Goal: Information Seeking & Learning: Learn about a topic

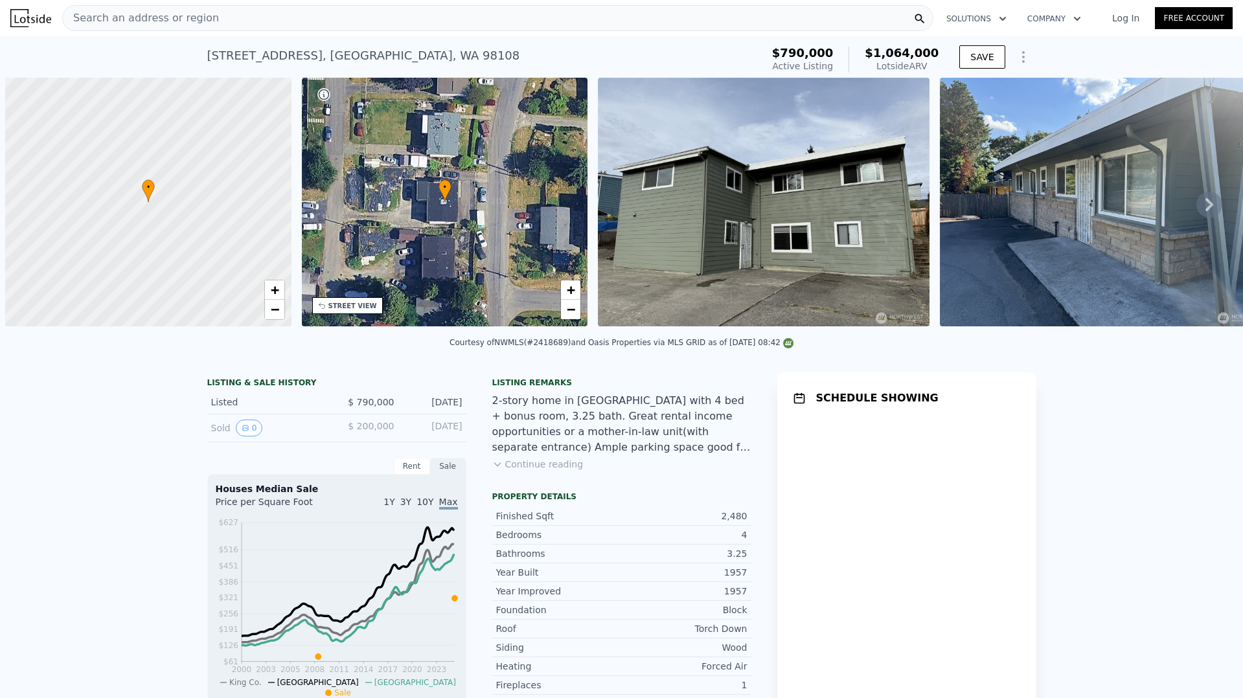
scroll to position [0, 5]
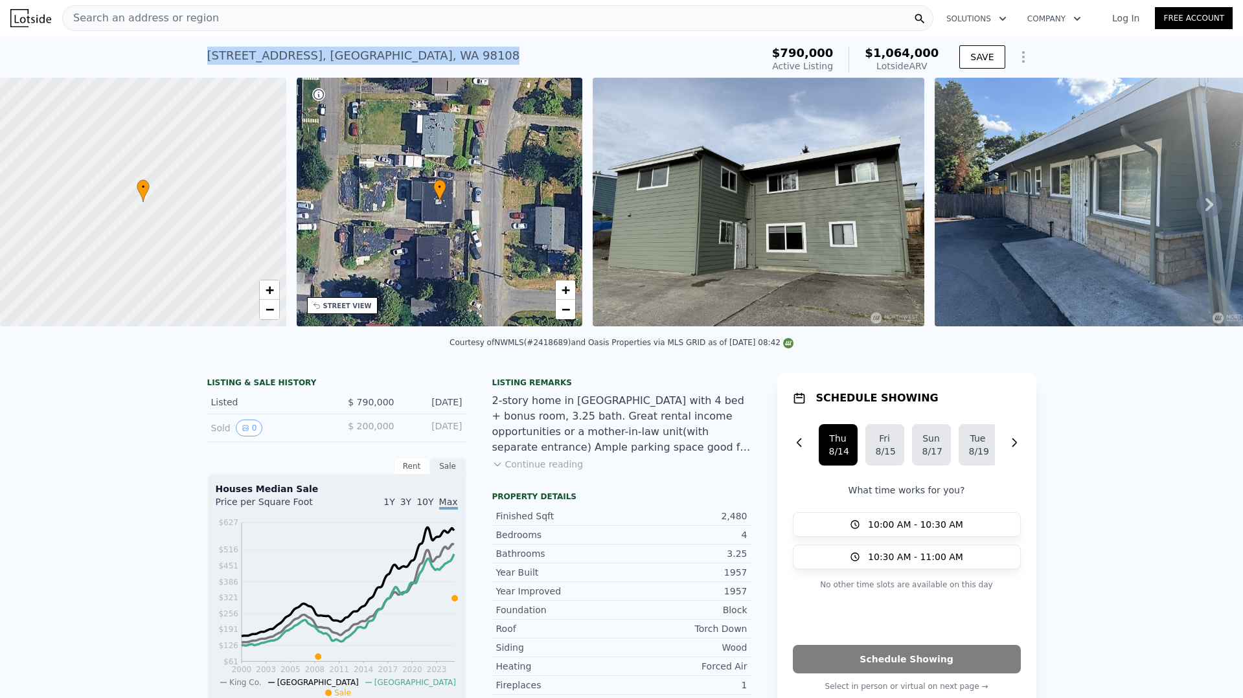
drag, startPoint x: 398, startPoint y: 56, endPoint x: 197, endPoint y: 49, distance: 200.9
click at [197, 49] on div "5955 23rd Ave S , Seattle , WA 98108 Active at $790k (~ARV $1.064m ) $790,000 A…" at bounding box center [621, 56] width 1243 height 41
copy div "5955 23rd Ave S , Seattle , WA 98108"
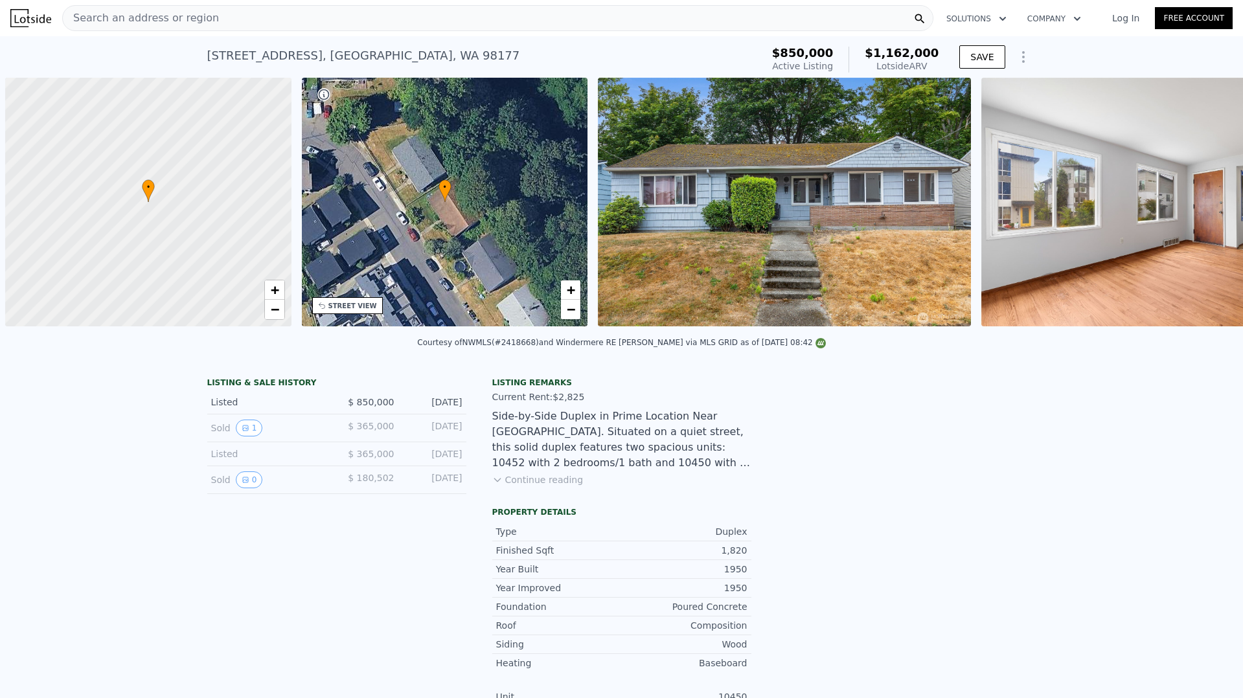
scroll to position [0, 5]
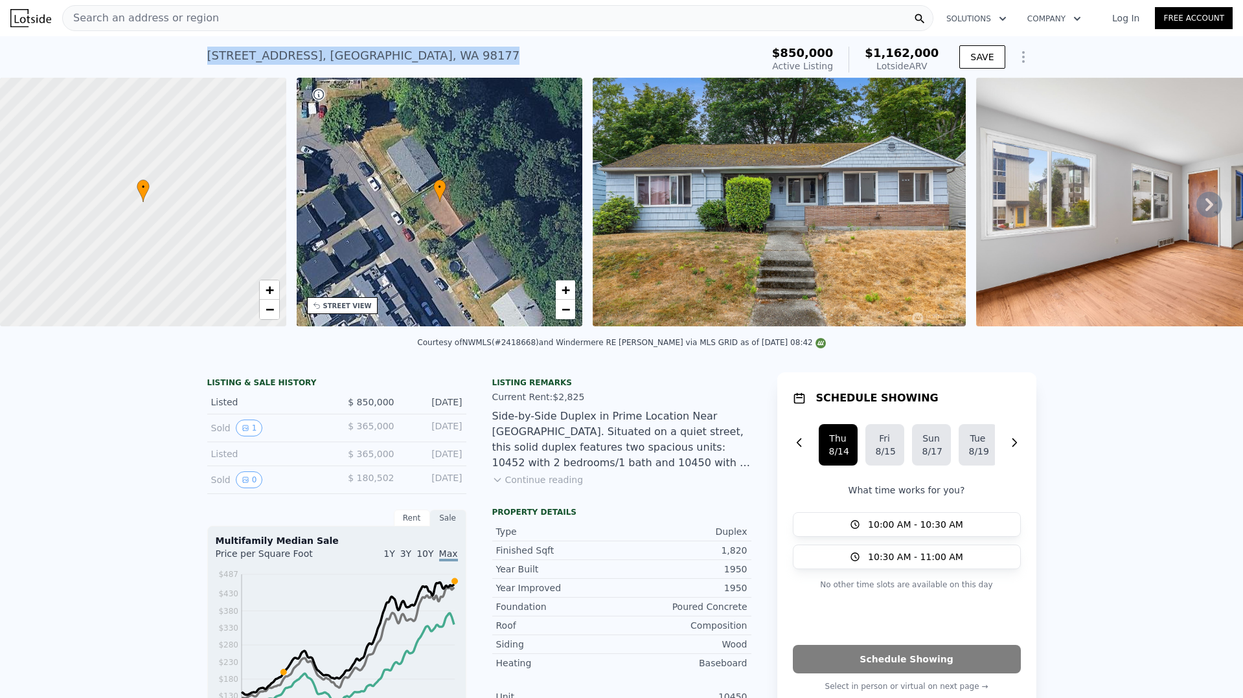
drag, startPoint x: 455, startPoint y: 53, endPoint x: 199, endPoint y: 54, distance: 256.5
click at [198, 54] on div "10450 Alderbrook Pl NW , Seattle , WA 98177 Active at $850k (~ARV $1.162m ) $85…" at bounding box center [621, 56] width 1243 height 41
copy div "10450 Alderbrook Pl NW , Seattle , WA 98177"
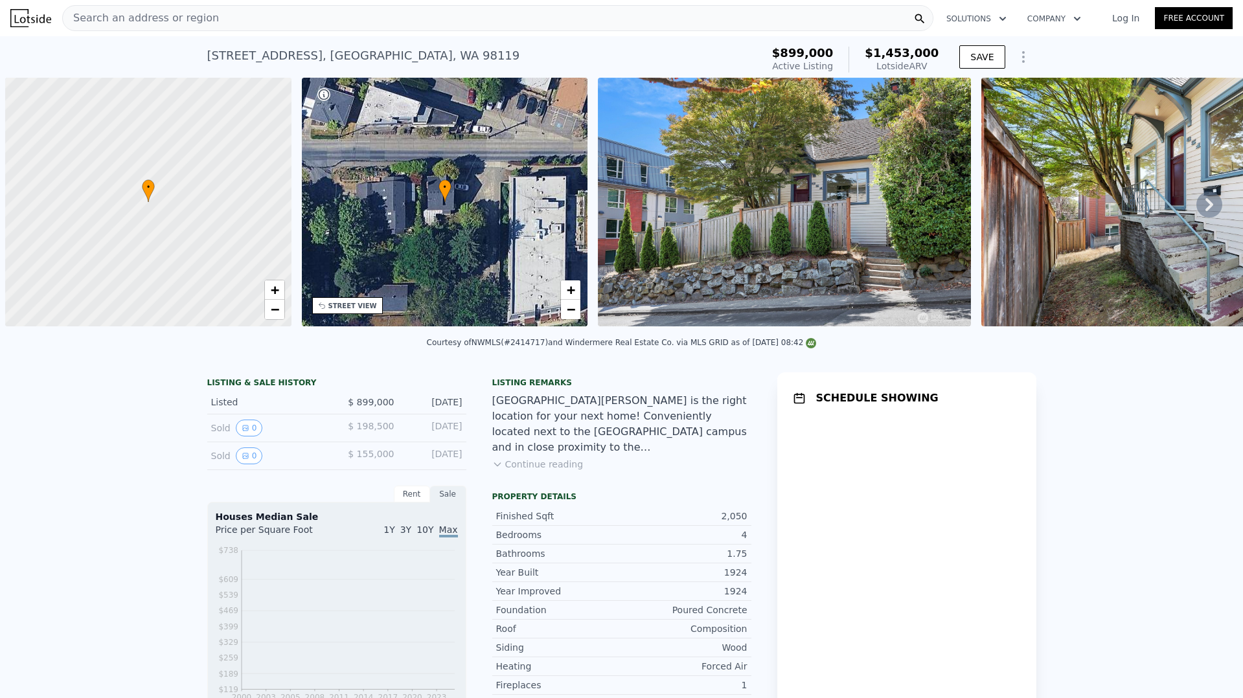
scroll to position [0, 5]
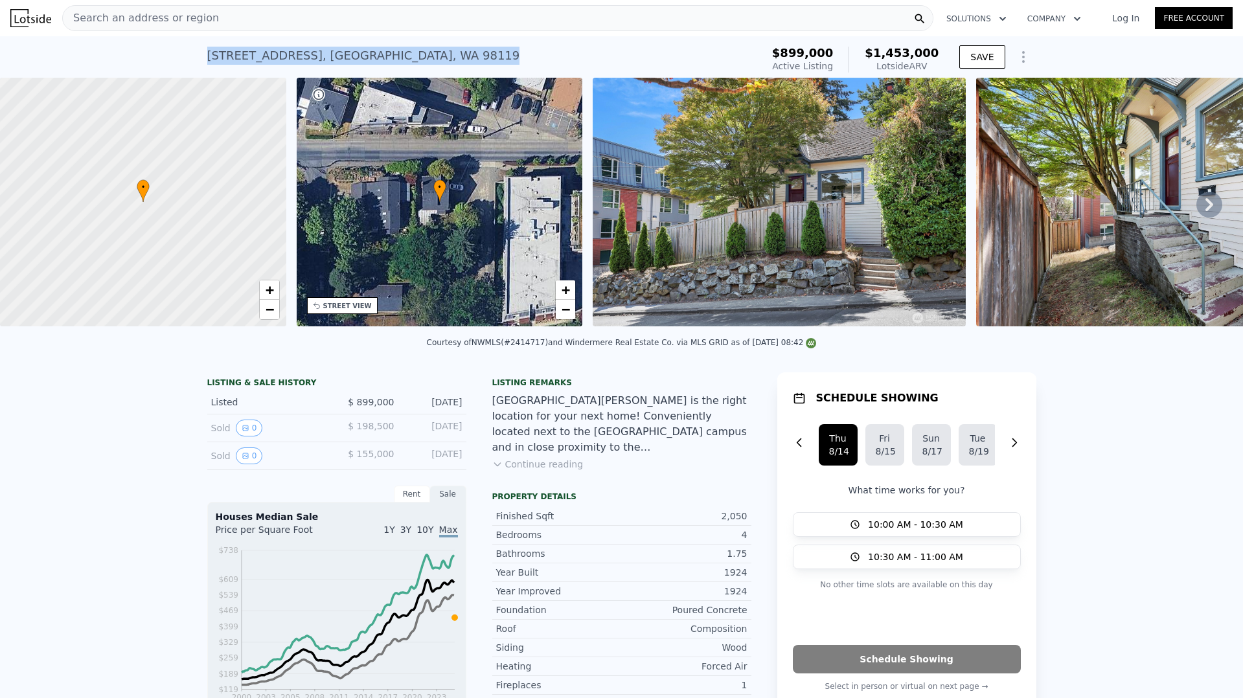
drag, startPoint x: 402, startPoint y: 54, endPoint x: 202, endPoint y: 52, distance: 199.5
click at [207, 52] on div "651 W Bertona St , Seattle , WA 98119 Active at $899k (~ARV $1.453m )" at bounding box center [481, 59] width 549 height 36
copy div "651 W Bertona St , Seattle , WA 98119"
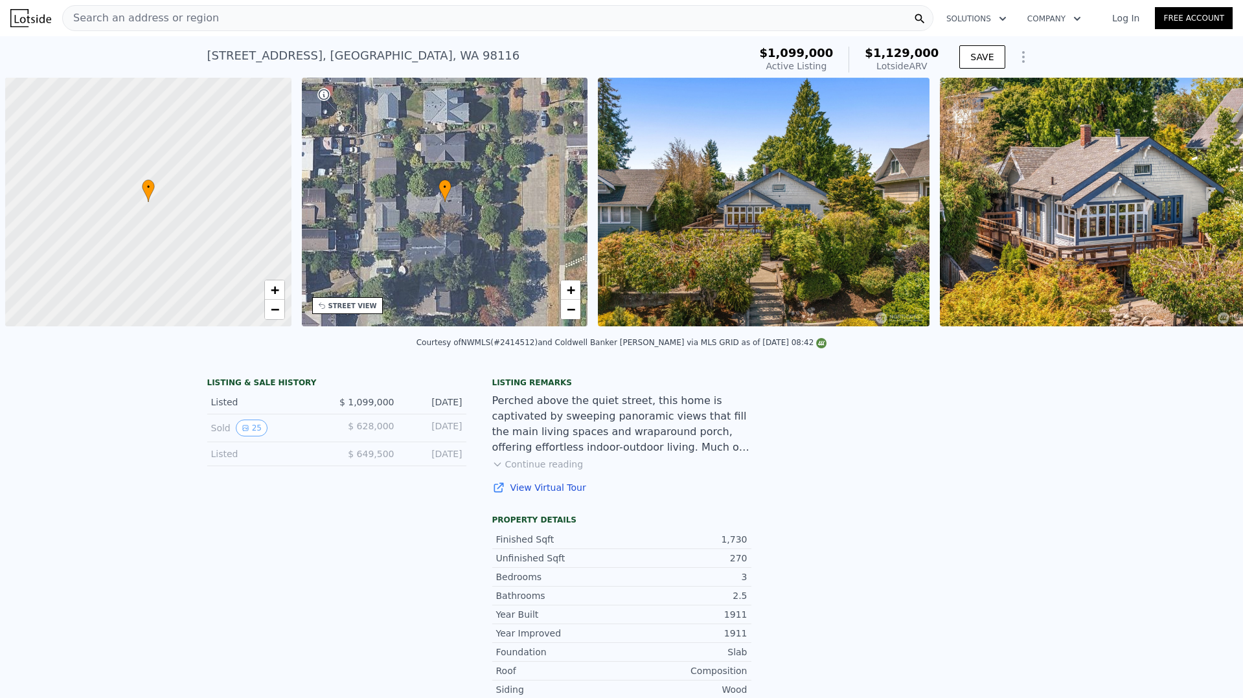
scroll to position [0, 5]
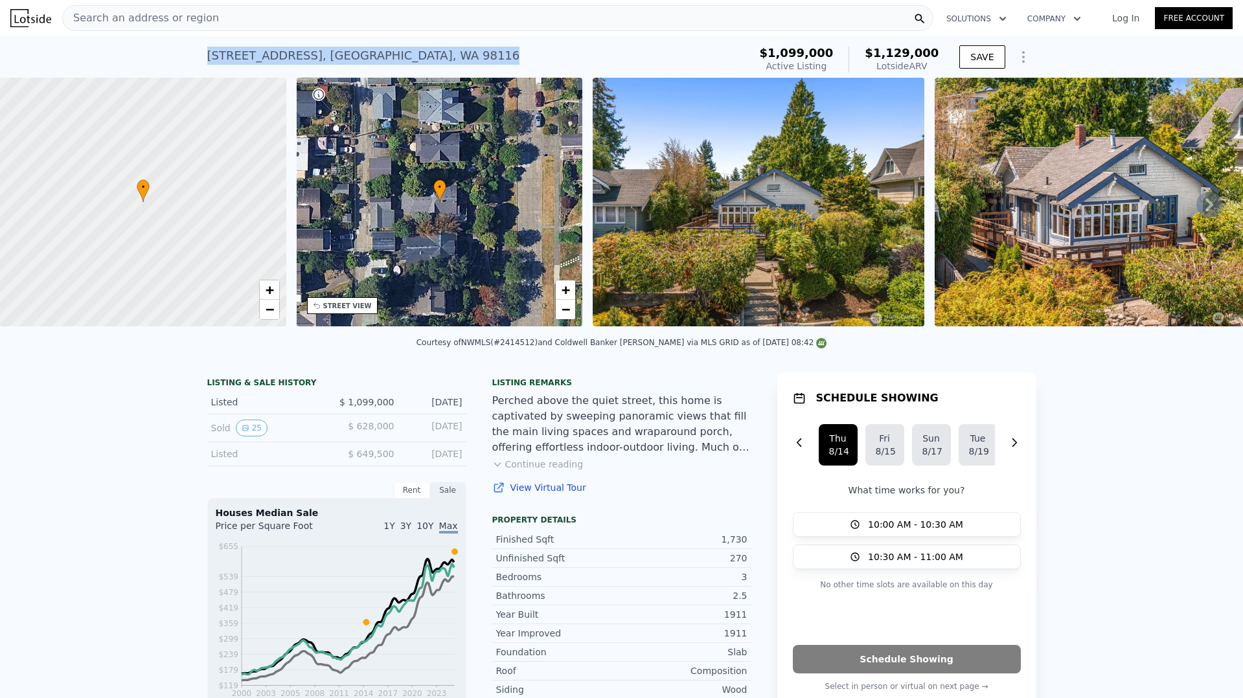
drag, startPoint x: 411, startPoint y: 52, endPoint x: 223, endPoint y: 48, distance: 188.5
click at [207, 44] on div "4017 39th Ave SW , Seattle , WA 98116 Active at $1.099m (~ARV $1.129m )" at bounding box center [475, 59] width 537 height 36
copy div "4017 39th Ave SW , Seattle , WA 98116"
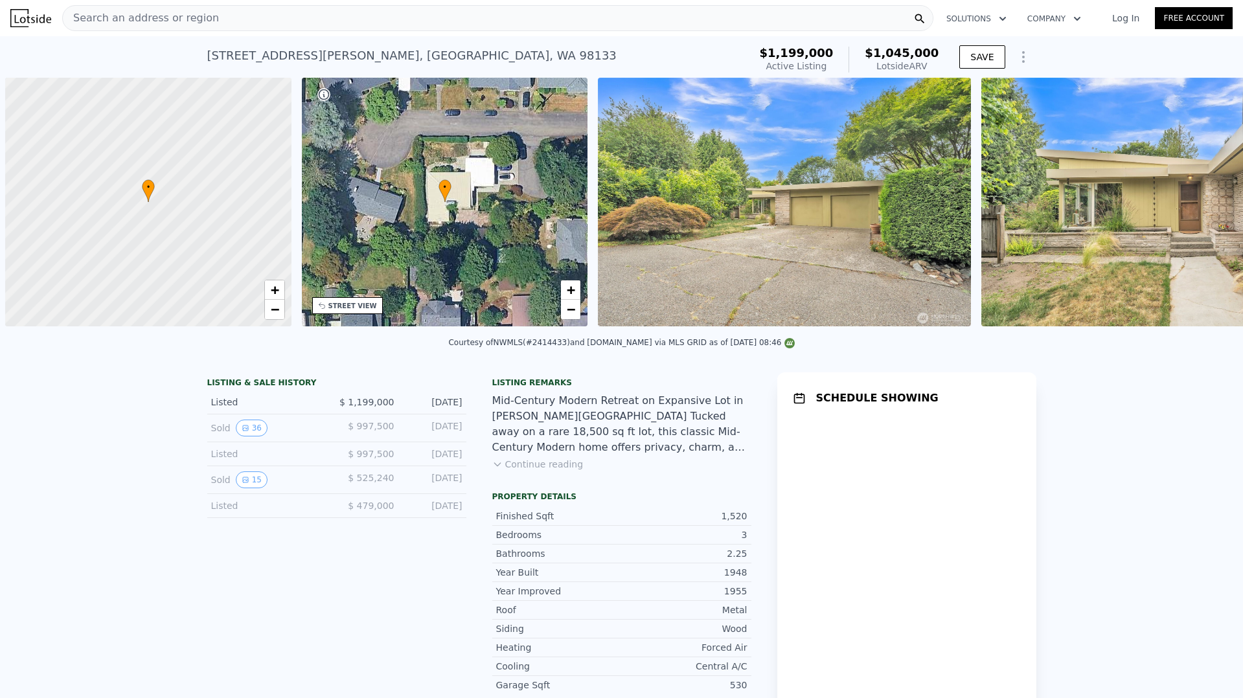
scroll to position [0, 5]
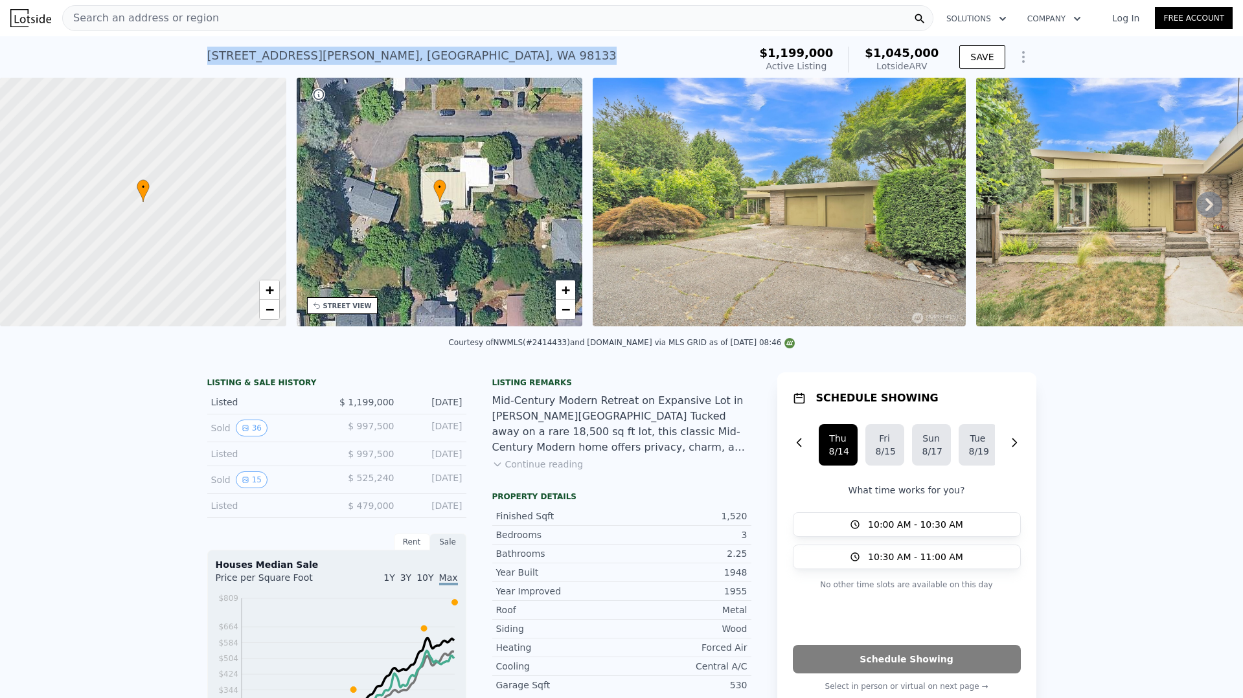
drag, startPoint x: 420, startPoint y: 56, endPoint x: 203, endPoint y: 47, distance: 217.1
click at [207, 47] on div "11521 Corliss Ave N , Seattle , WA 98133 Active at $1.199m (~ARV $1.045m )" at bounding box center [475, 59] width 537 height 36
copy div "11521 Corliss Ave N , Seattle , WA 98133"
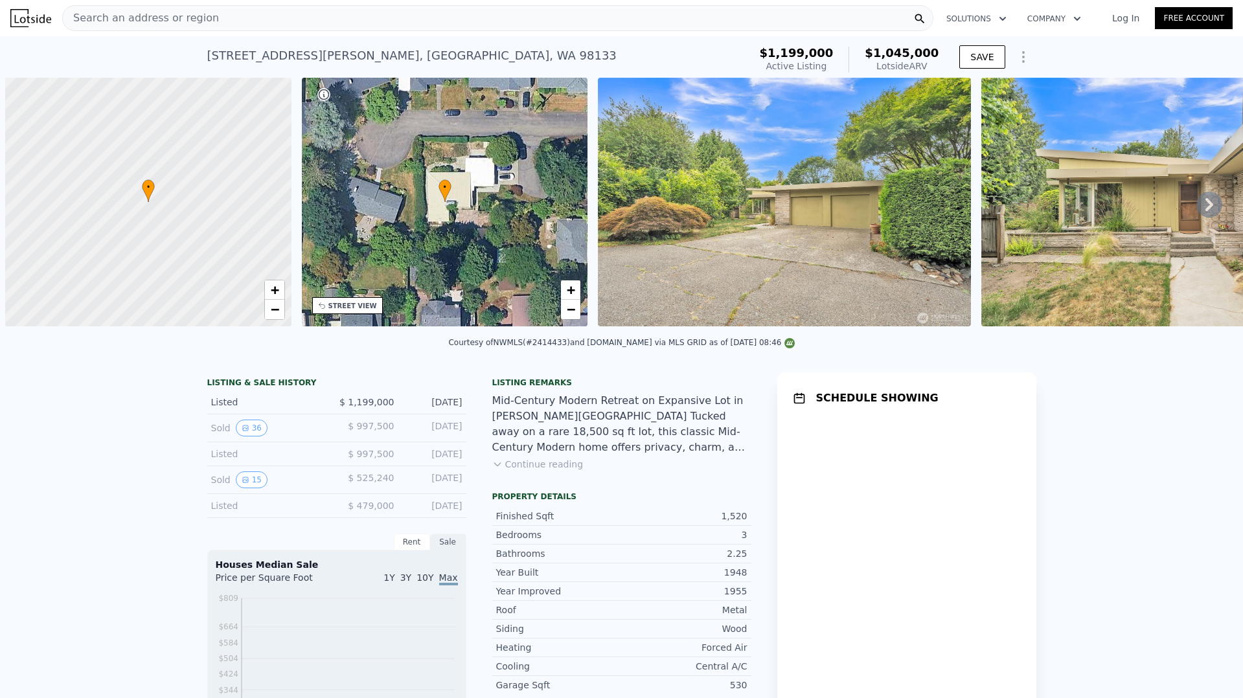
scroll to position [0, 5]
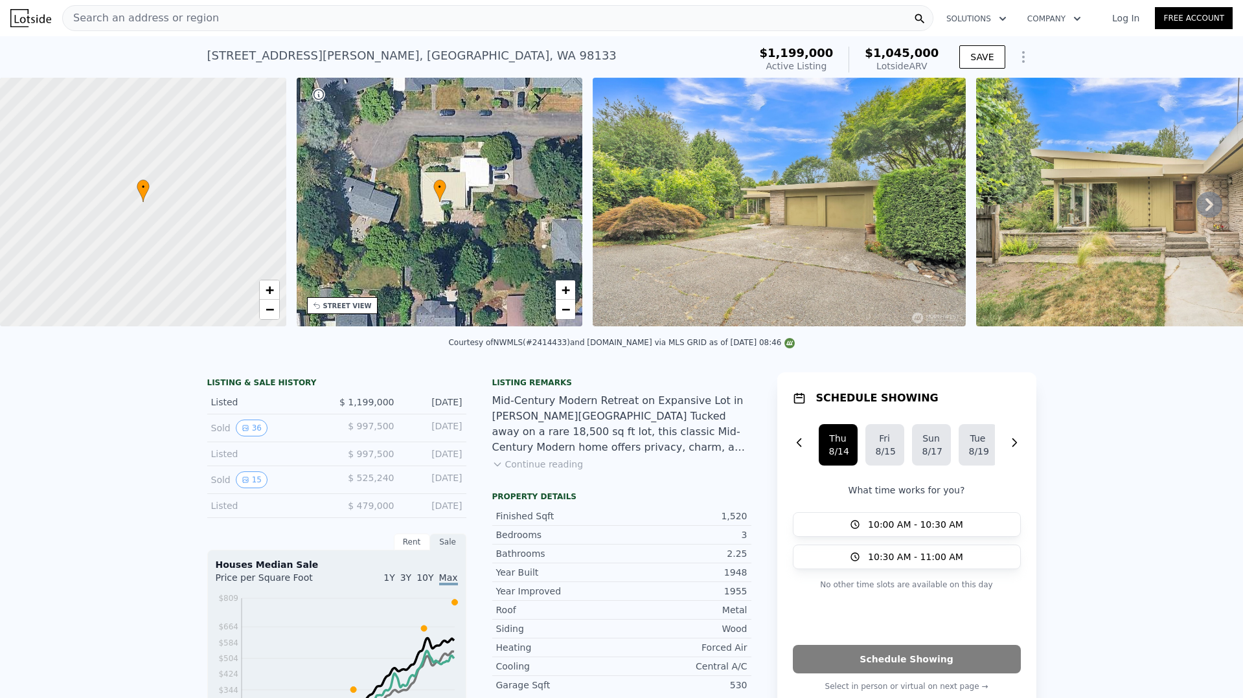
click at [158, 210] on div at bounding box center [143, 202] width 343 height 299
click at [267, 298] on span "+" at bounding box center [269, 290] width 8 height 16
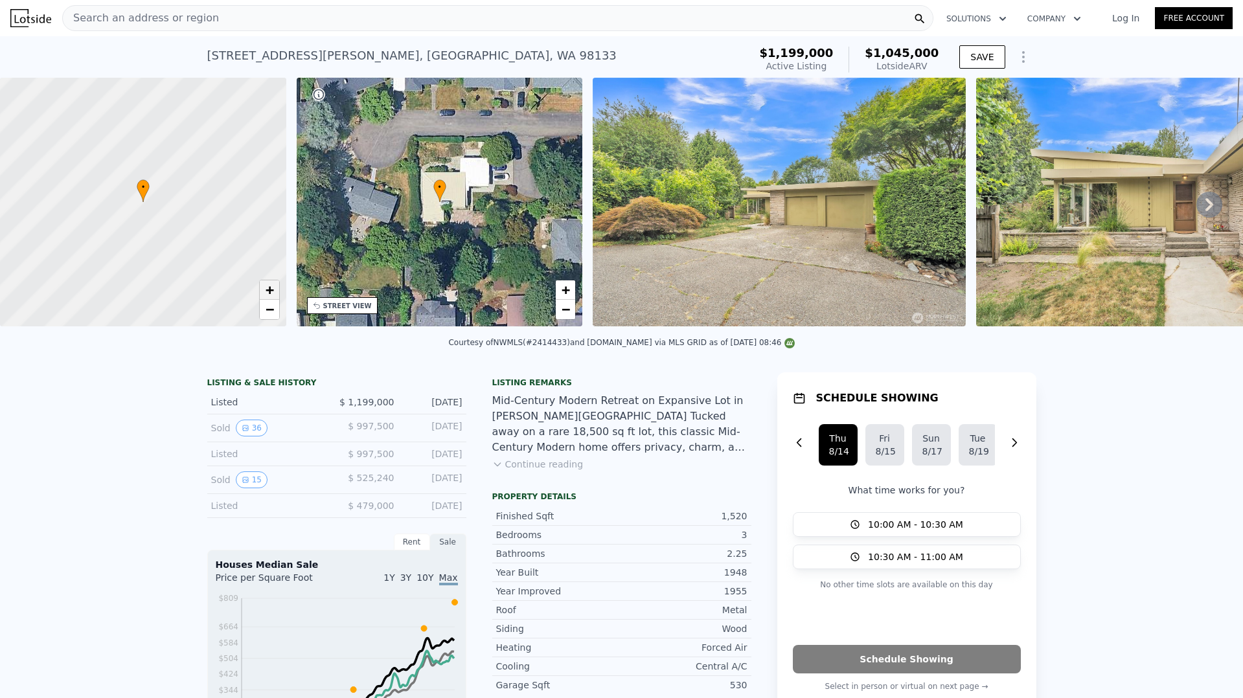
click at [267, 298] on span "+" at bounding box center [269, 290] width 8 height 16
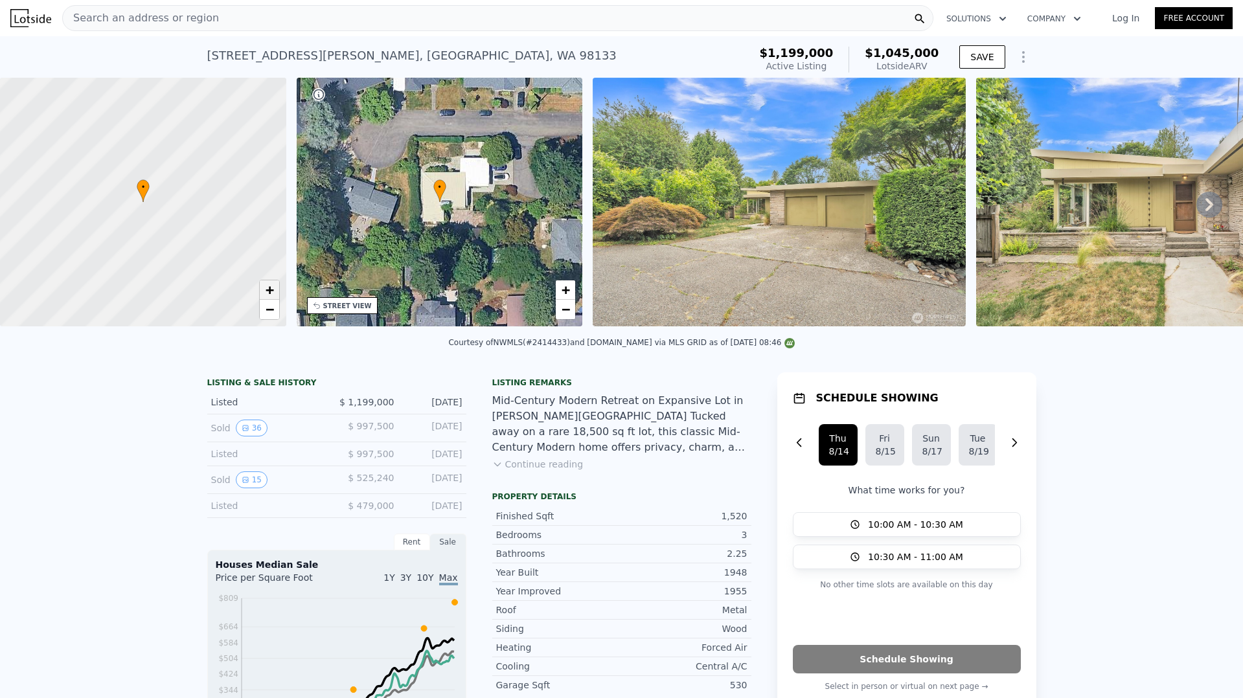
click at [267, 298] on span "+" at bounding box center [269, 290] width 8 height 16
click at [271, 297] on span "+" at bounding box center [269, 290] width 8 height 16
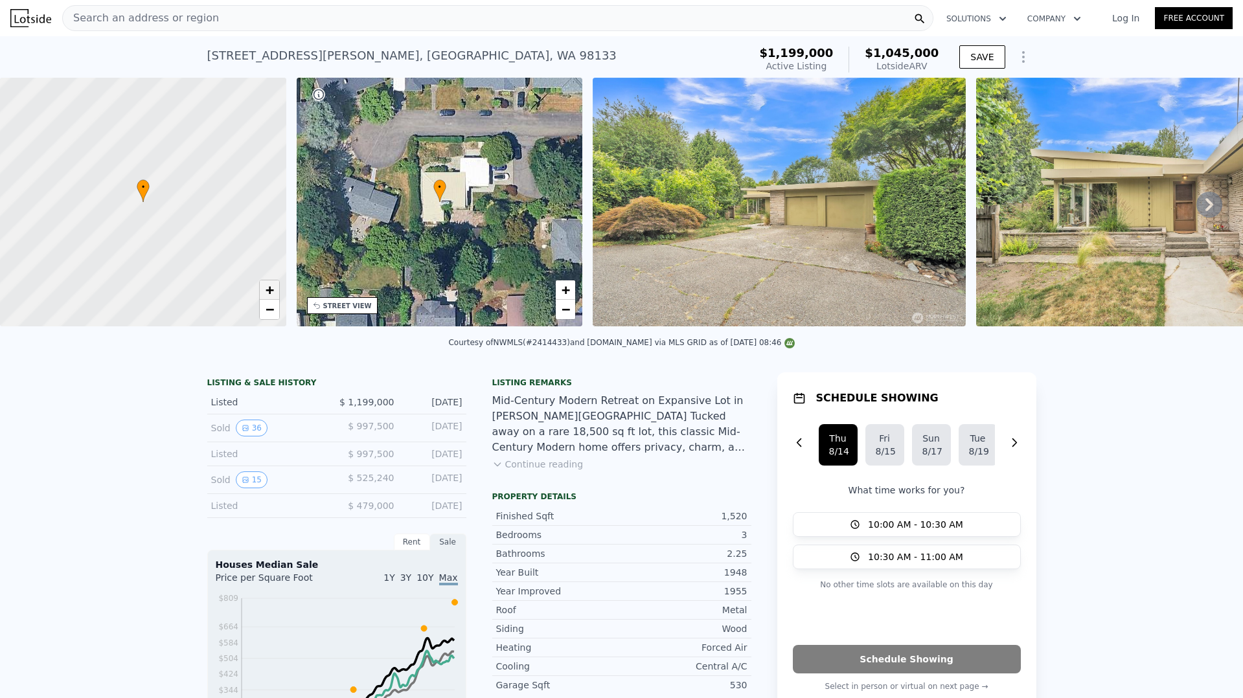
click at [271, 297] on span "+" at bounding box center [269, 290] width 8 height 16
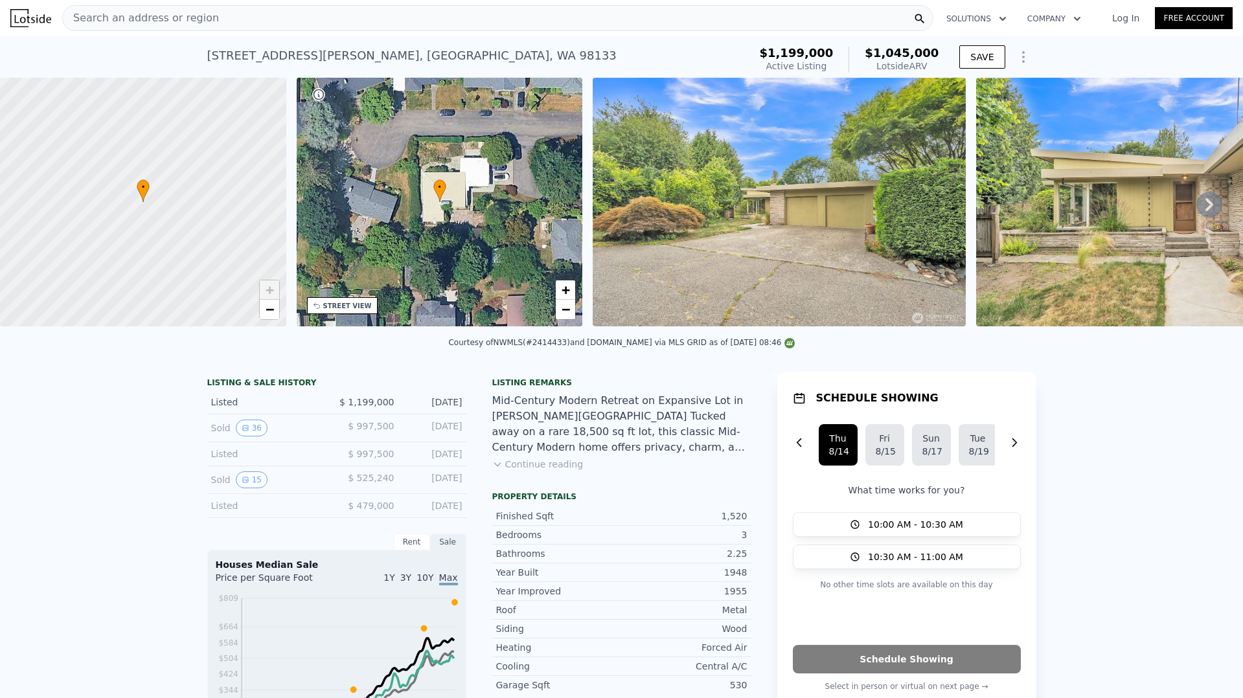
click at [271, 297] on span "+" at bounding box center [269, 290] width 8 height 16
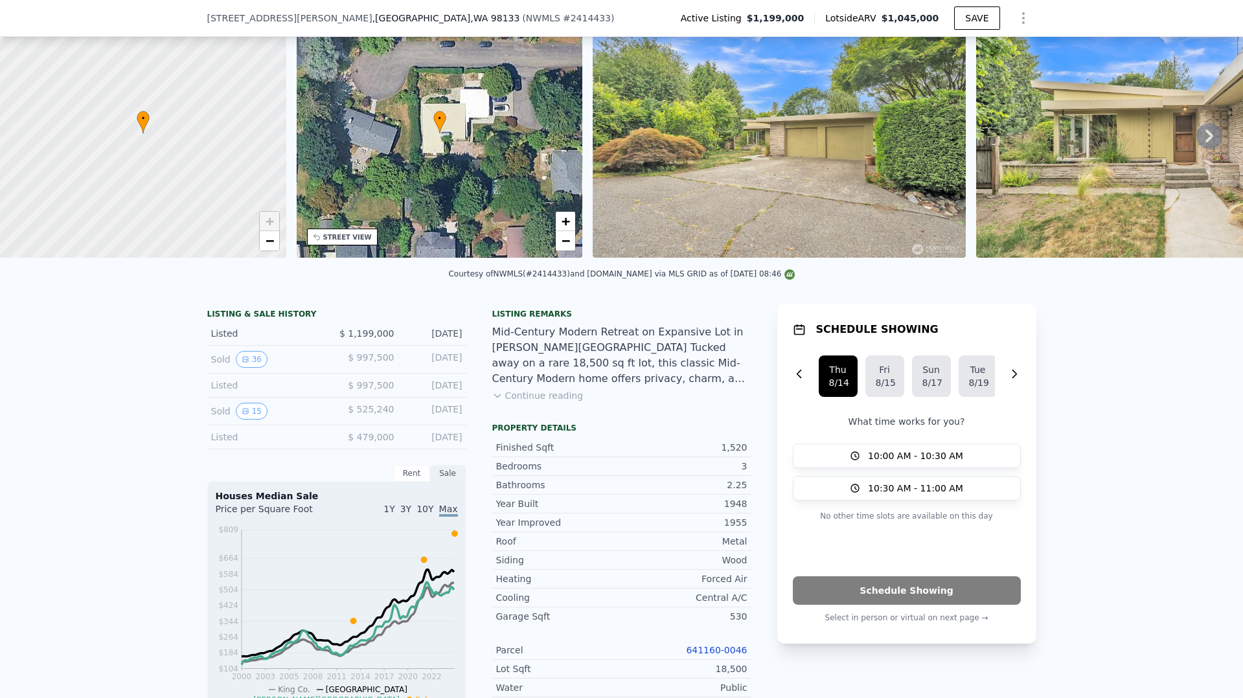
scroll to position [5, 0]
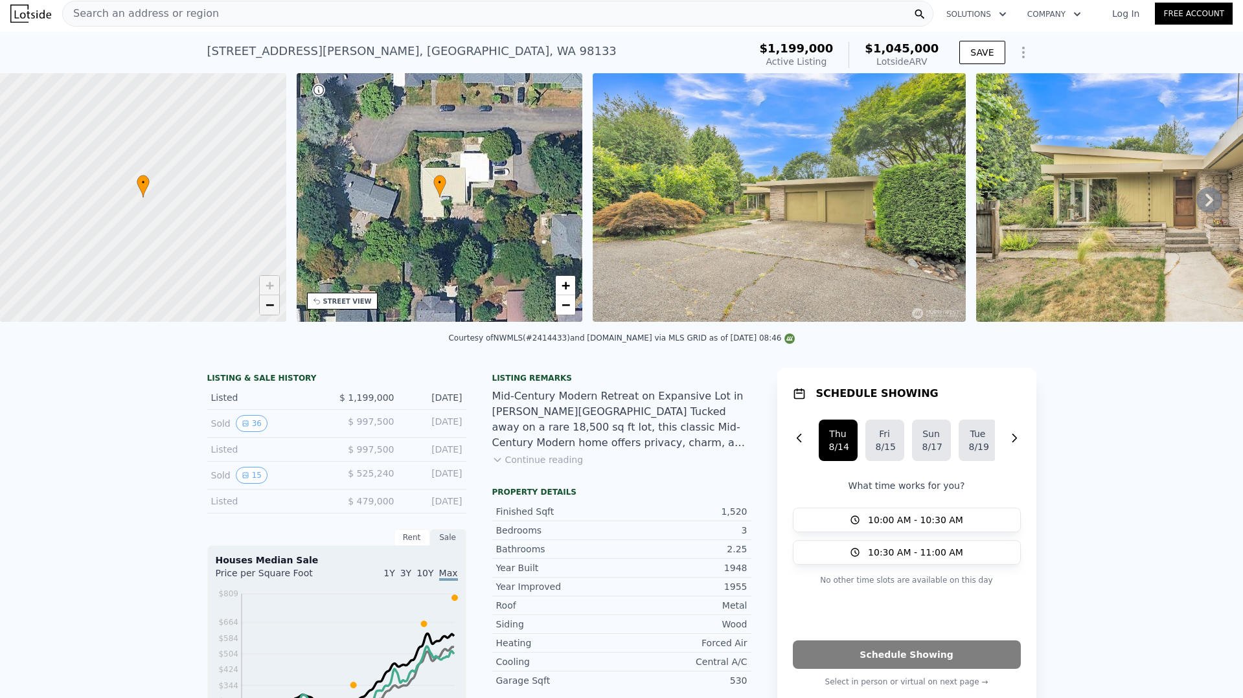
click at [271, 308] on span "−" at bounding box center [269, 305] width 8 height 16
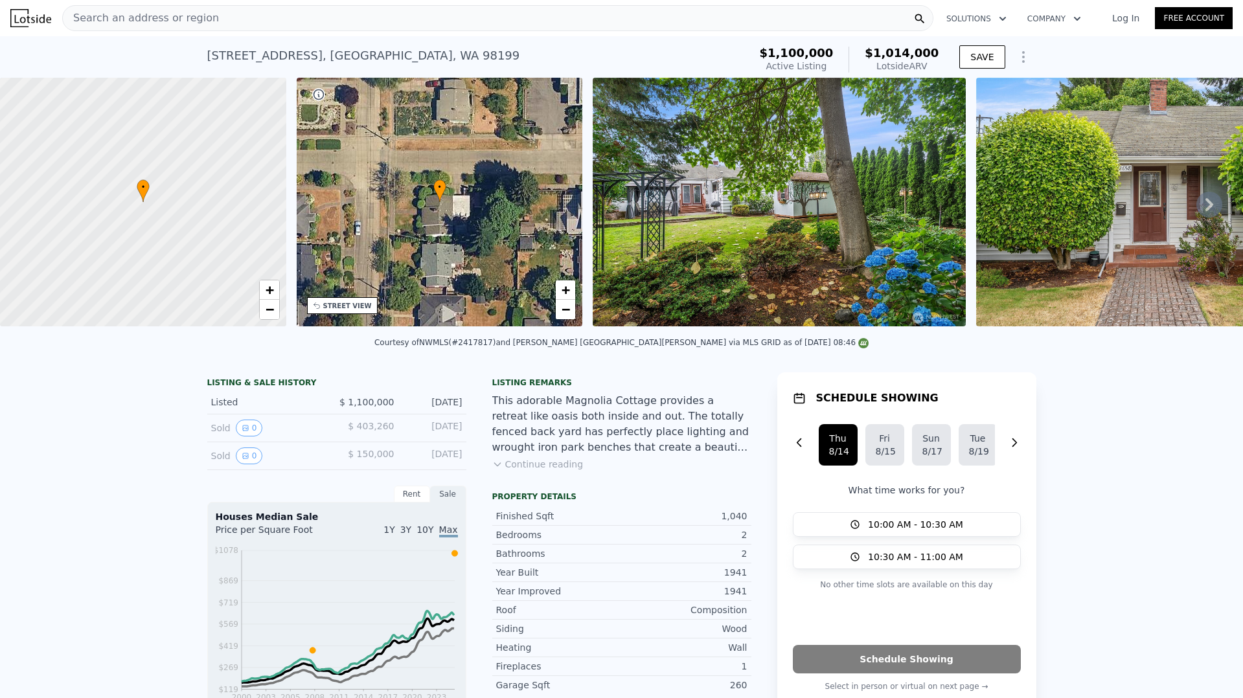
click at [698, 174] on img at bounding box center [779, 202] width 373 height 249
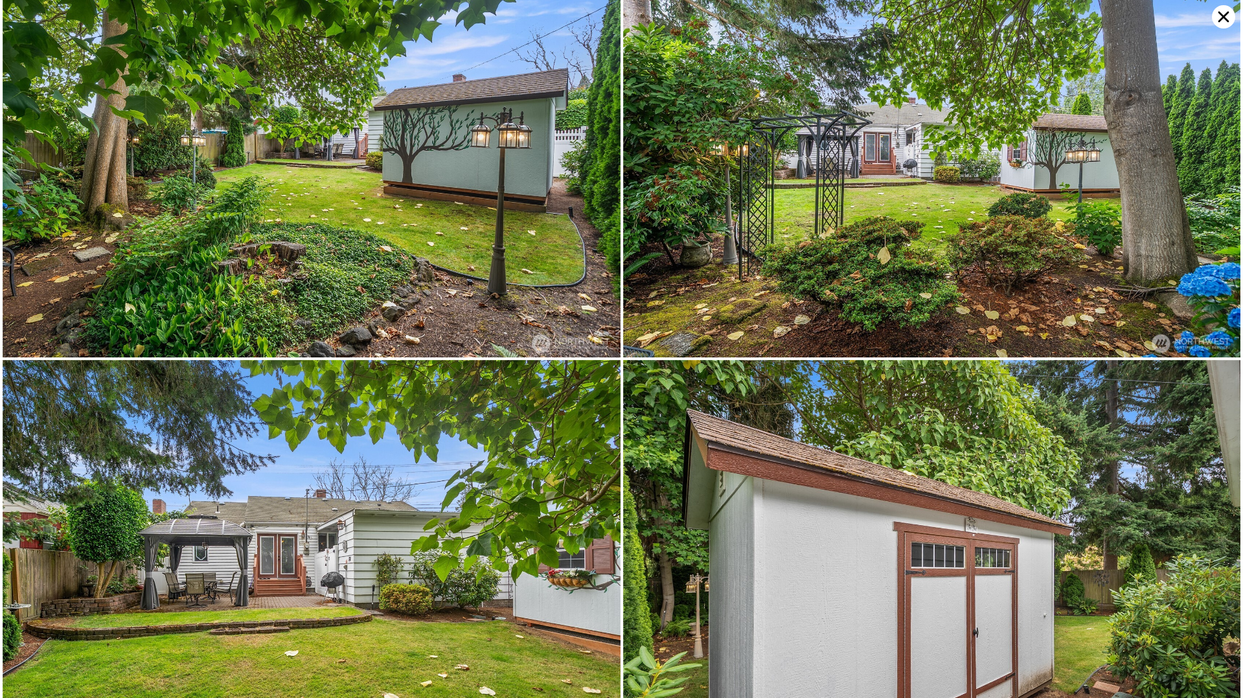
scroll to position [7107, 0]
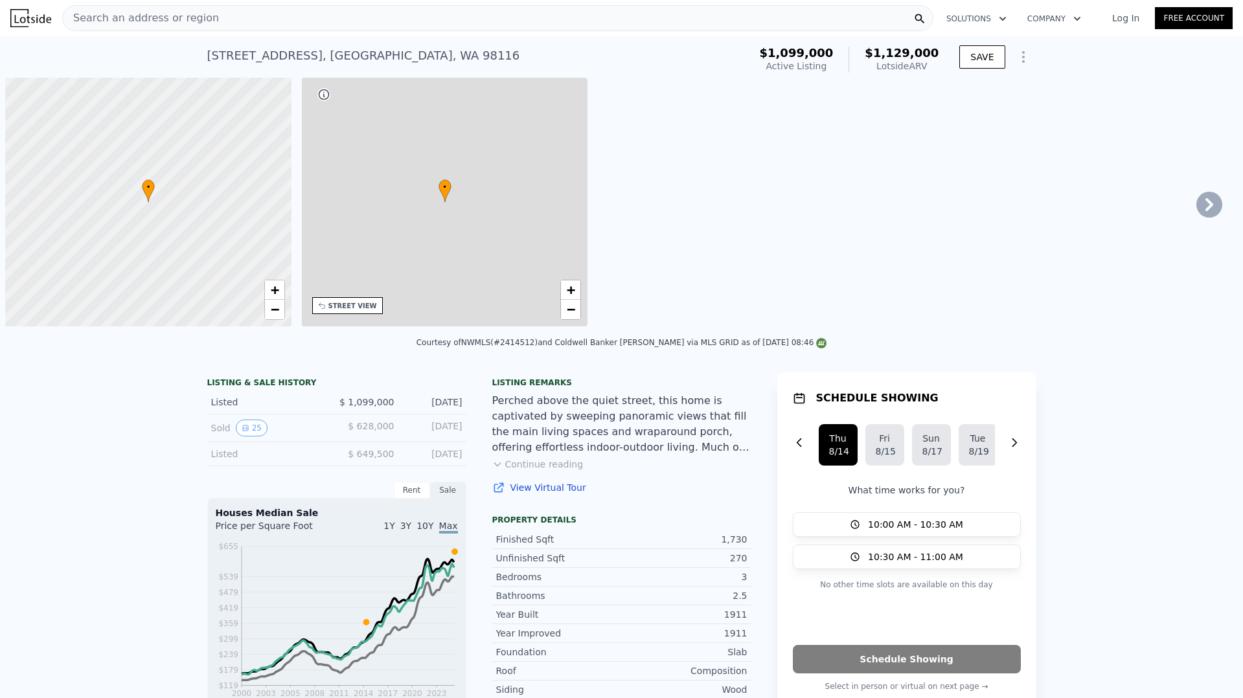
scroll to position [0, 5]
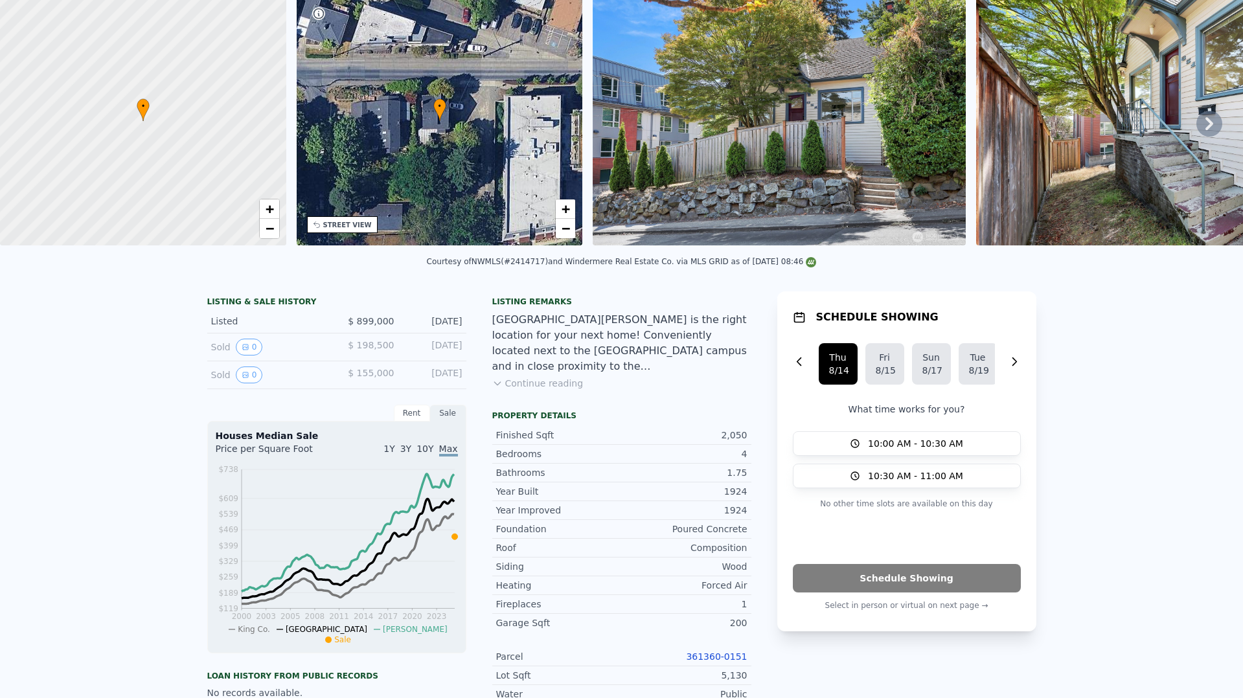
scroll to position [5, 0]
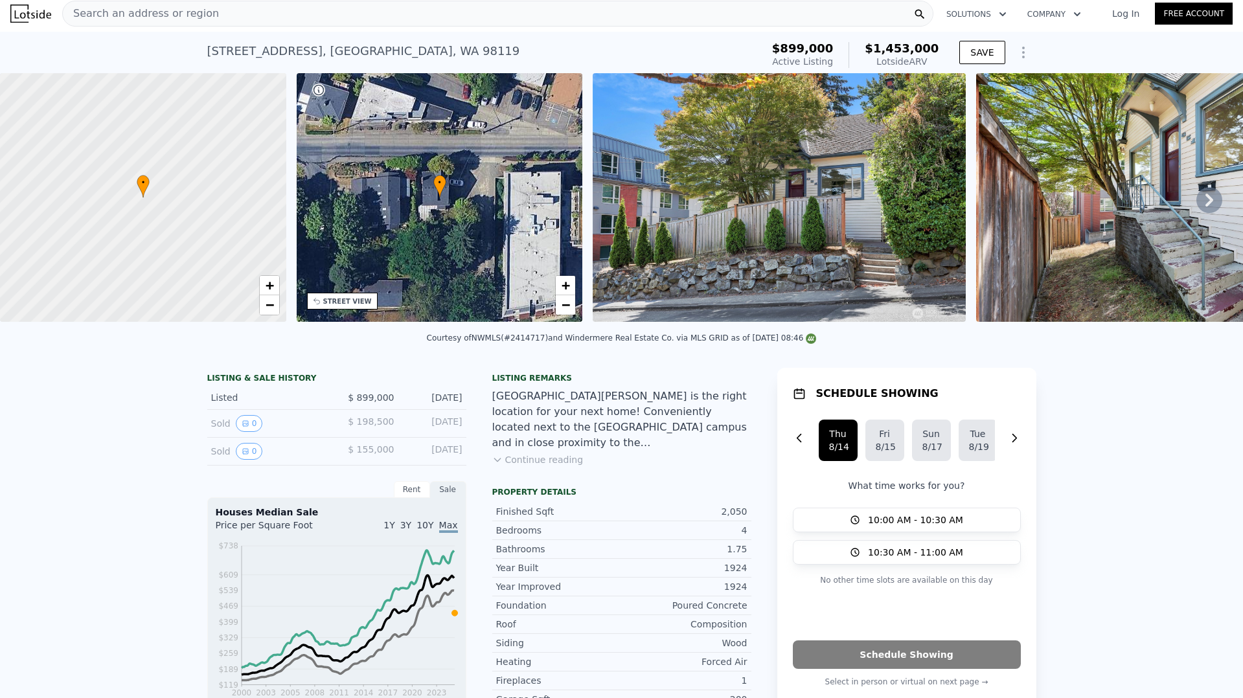
click at [782, 214] on img at bounding box center [779, 197] width 373 height 249
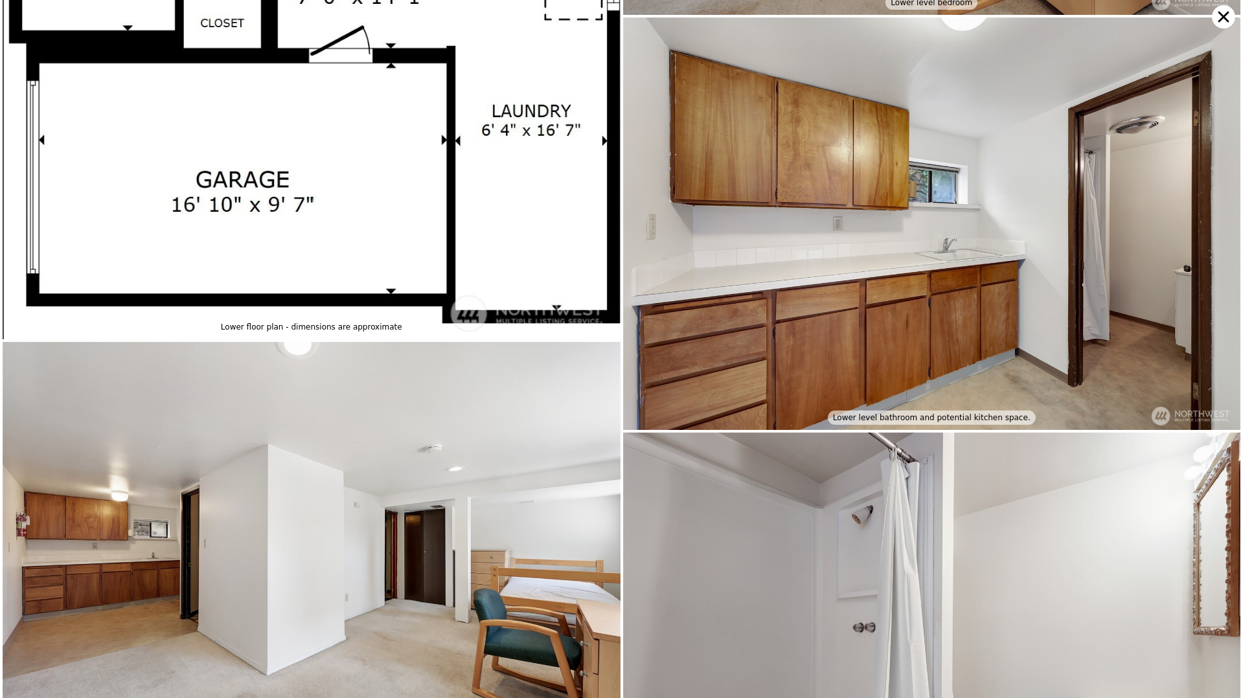
scroll to position [4447, 0]
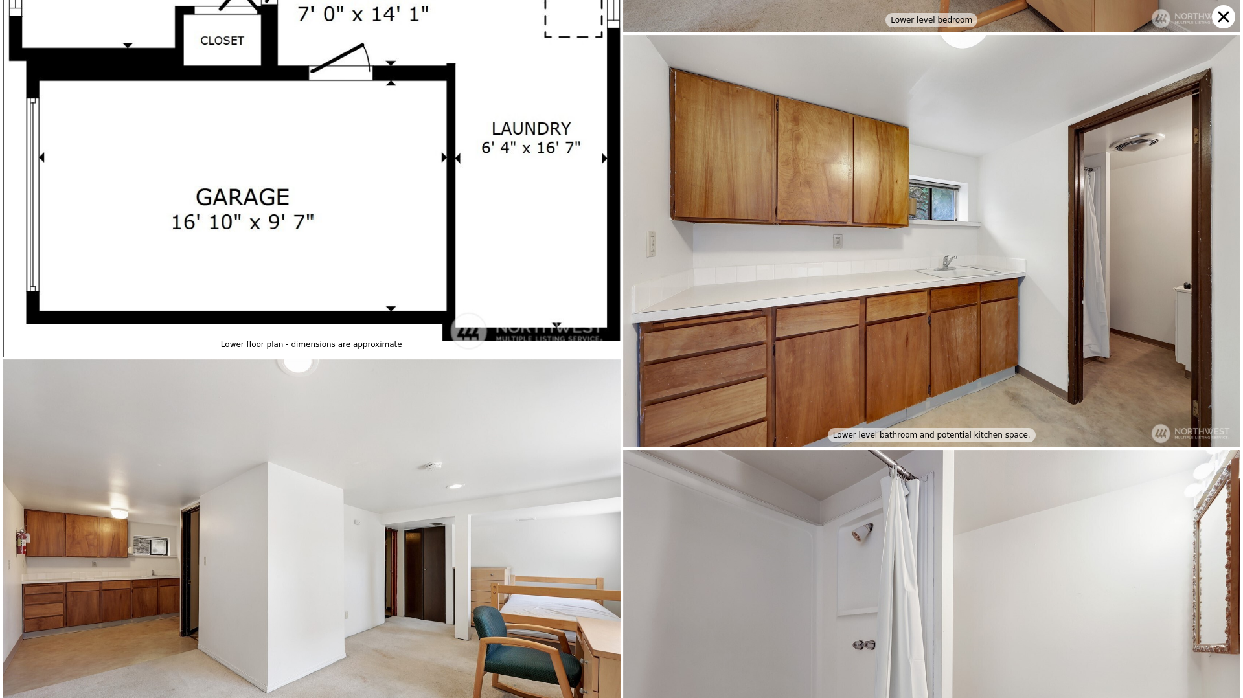
click at [1216, 17] on icon at bounding box center [1223, 16] width 23 height 23
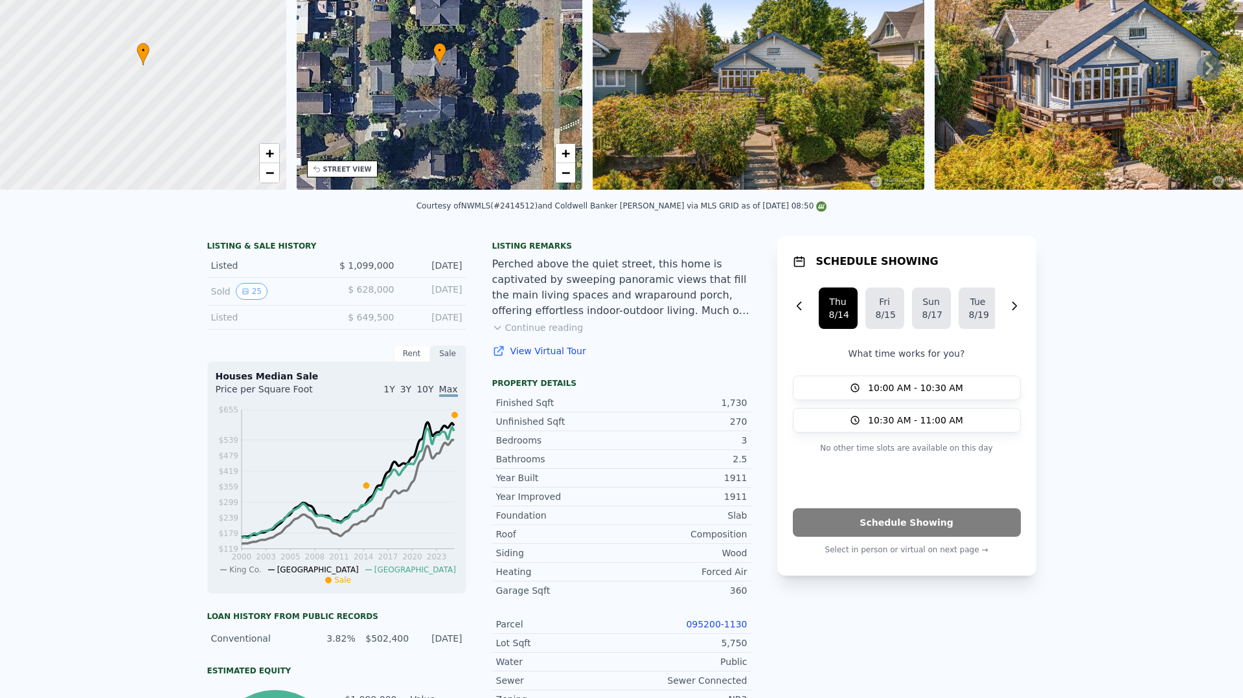
scroll to position [21, 0]
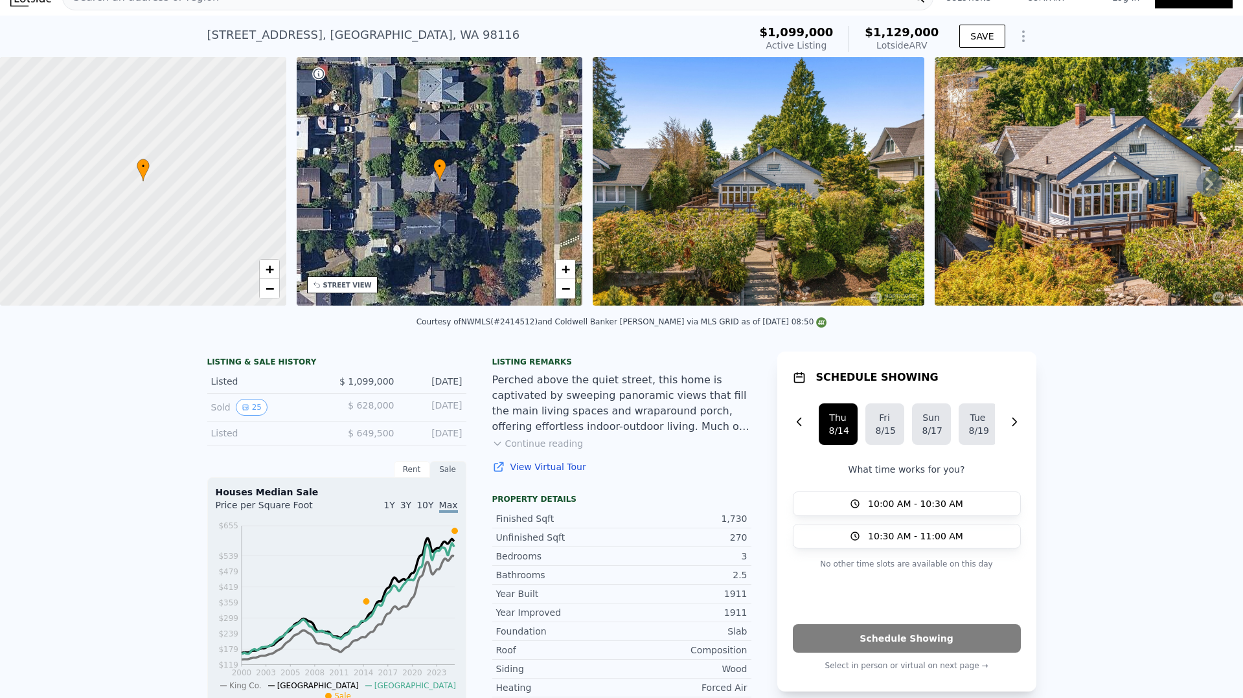
click at [710, 234] on img at bounding box center [759, 181] width 332 height 249
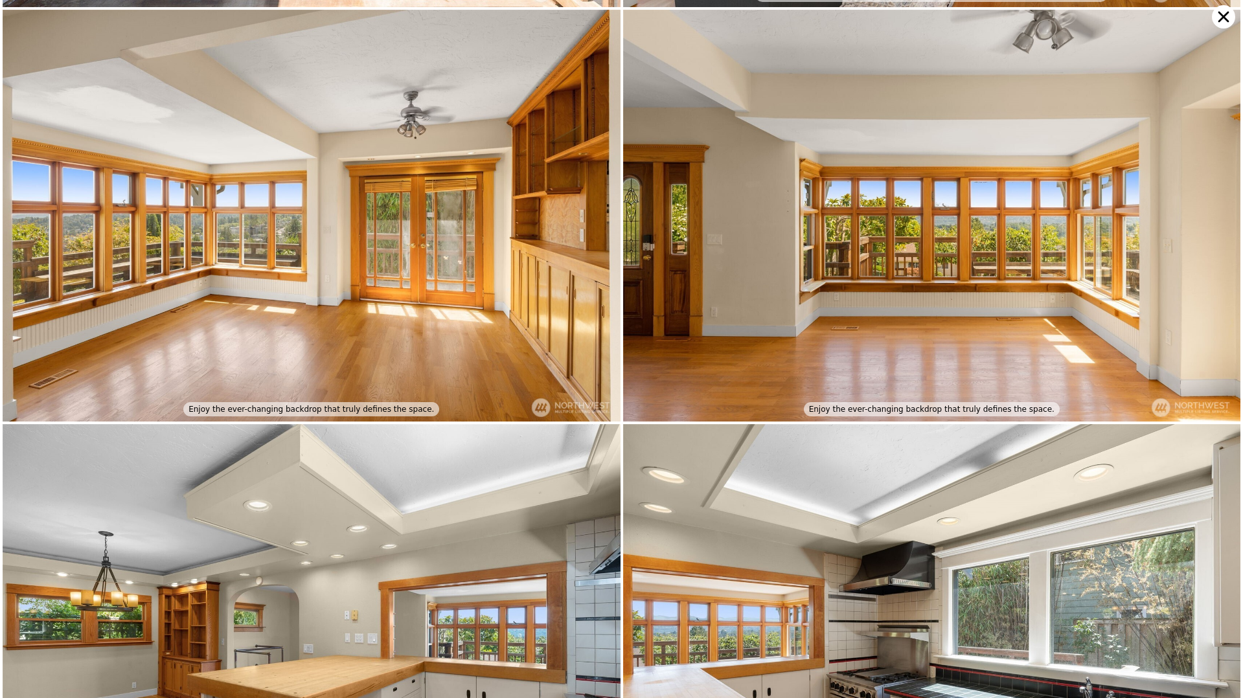
scroll to position [1284, 0]
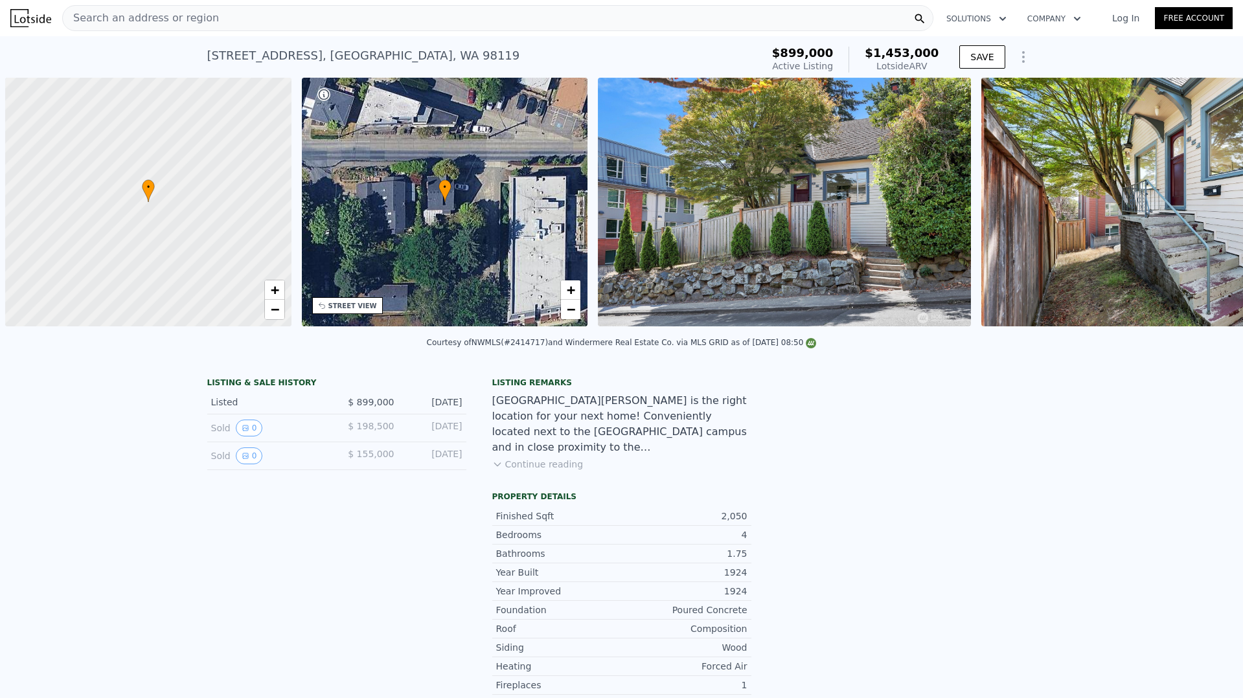
scroll to position [0, 5]
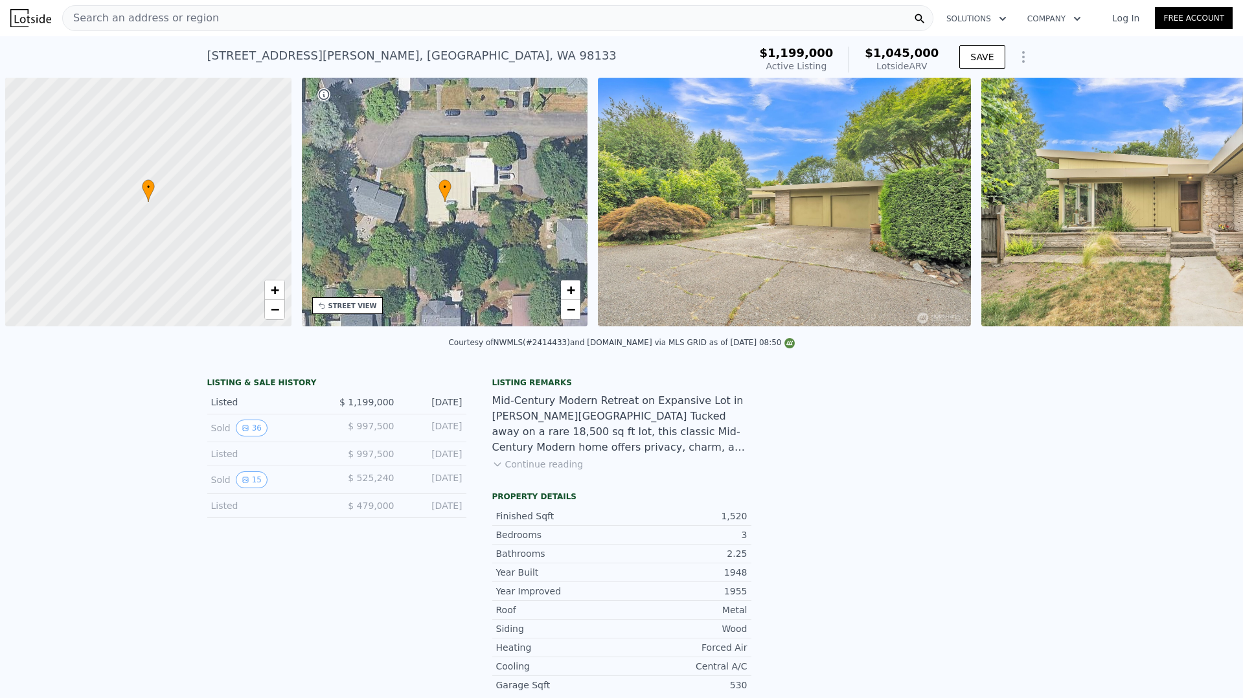
scroll to position [0, 5]
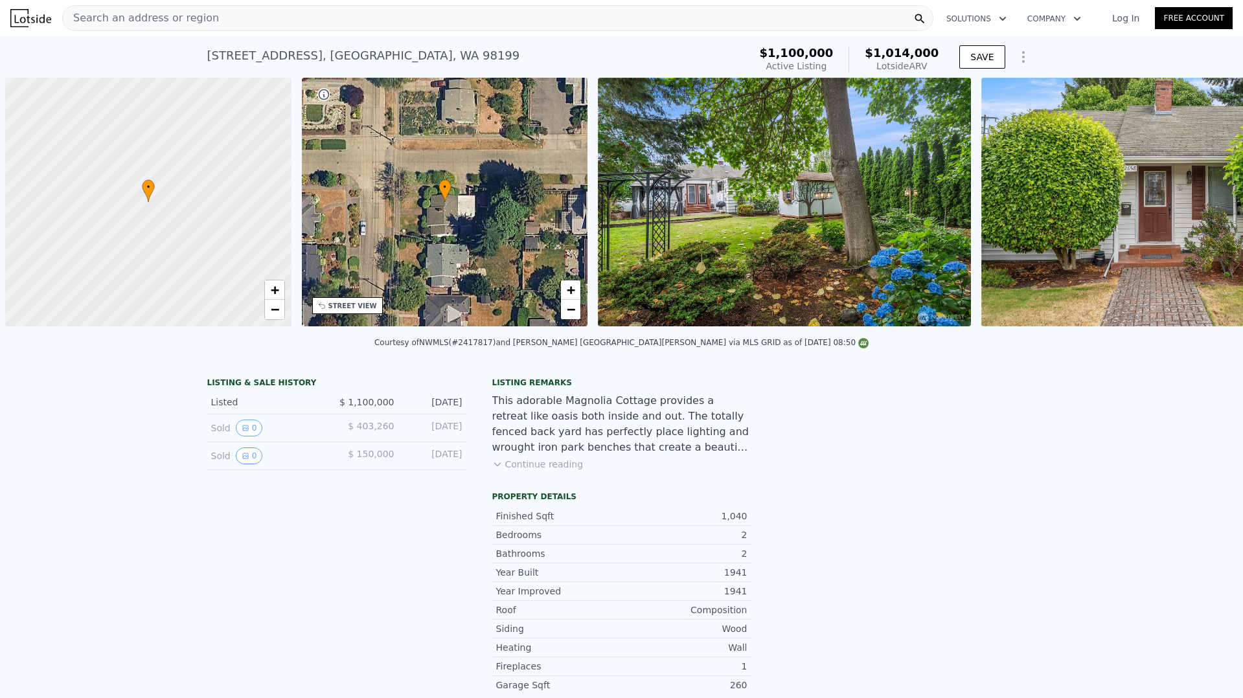
scroll to position [0, 5]
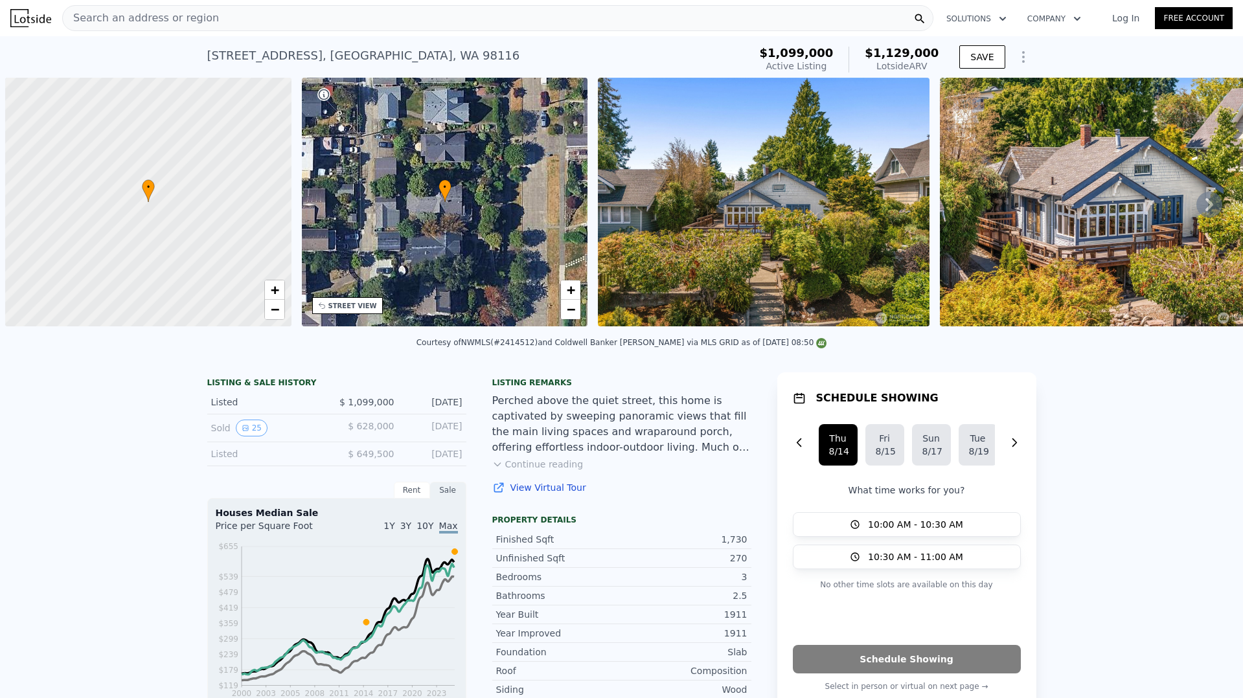
scroll to position [0, 5]
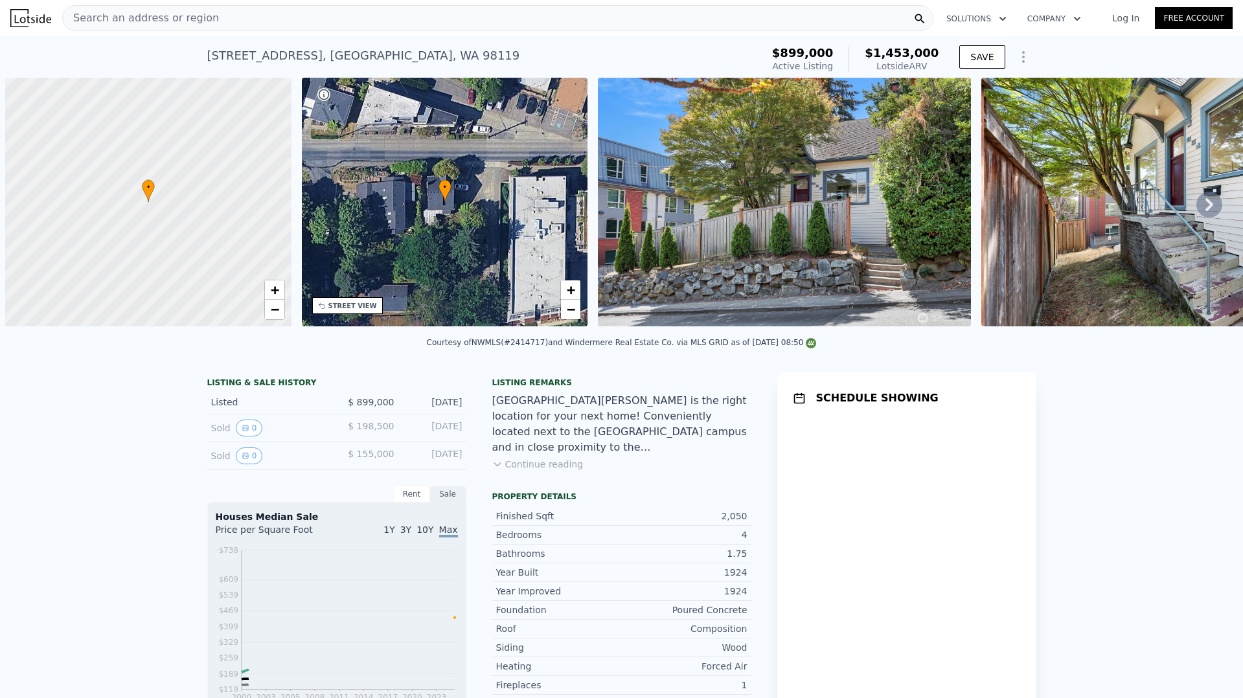
scroll to position [0, 5]
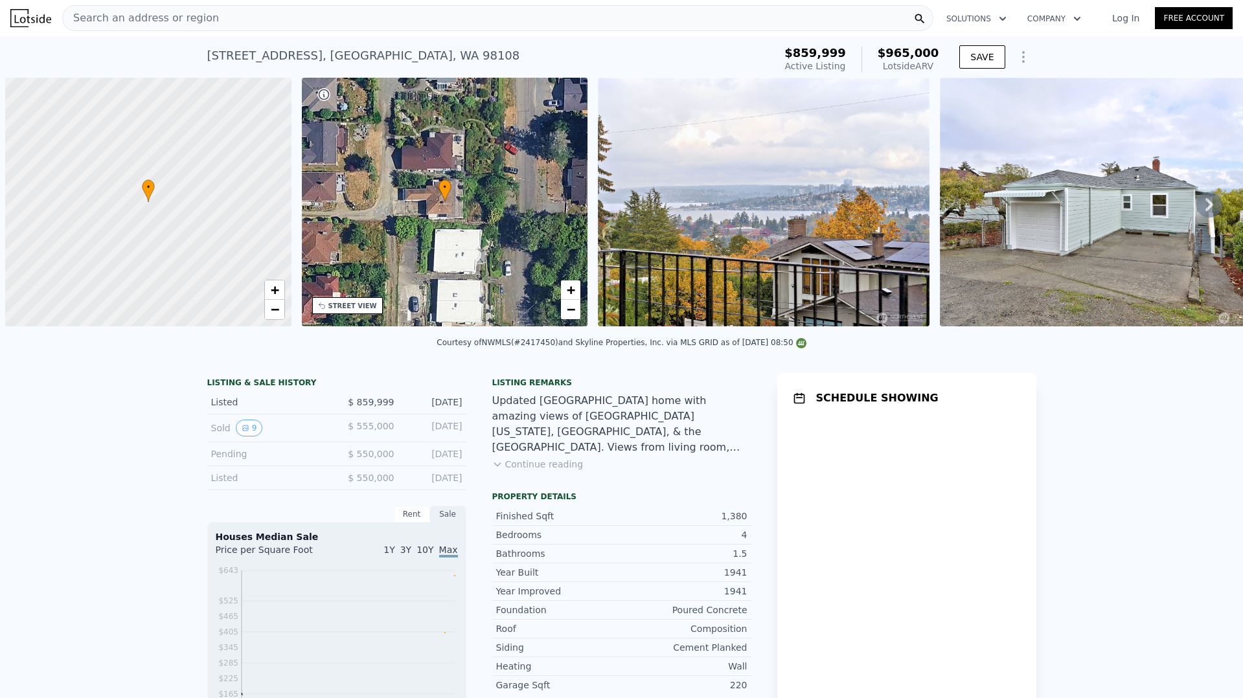
scroll to position [0, 5]
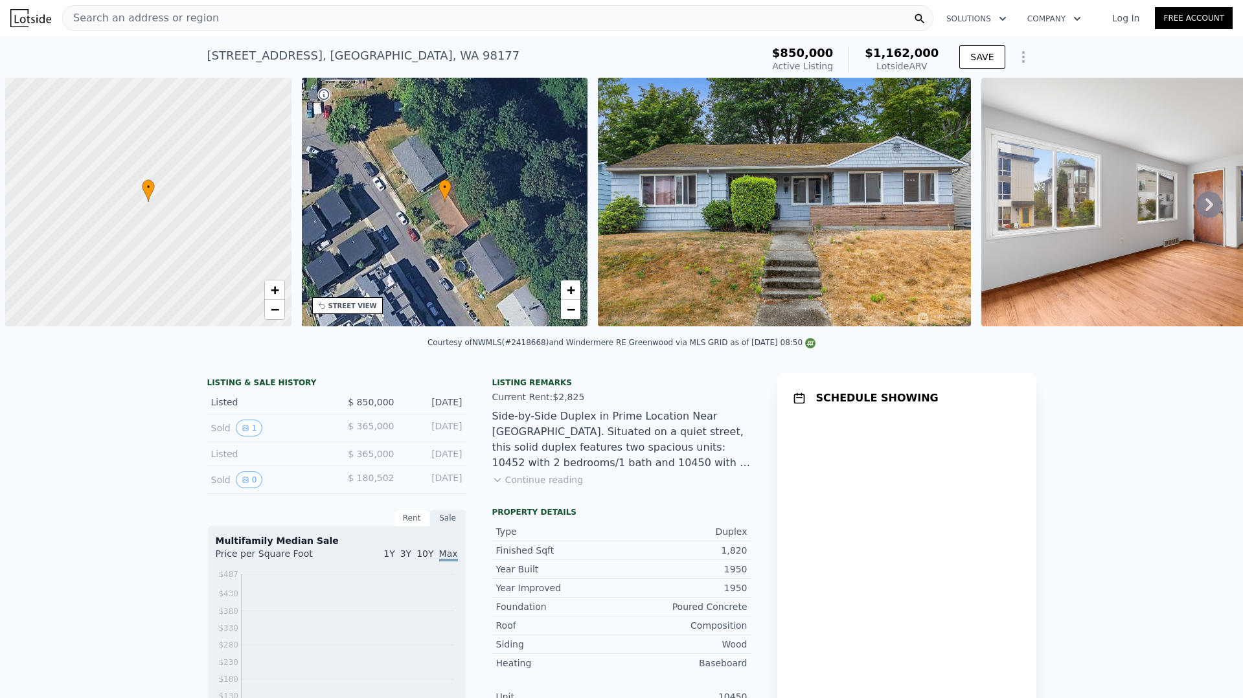
scroll to position [0, 5]
